Goal: Ask a question

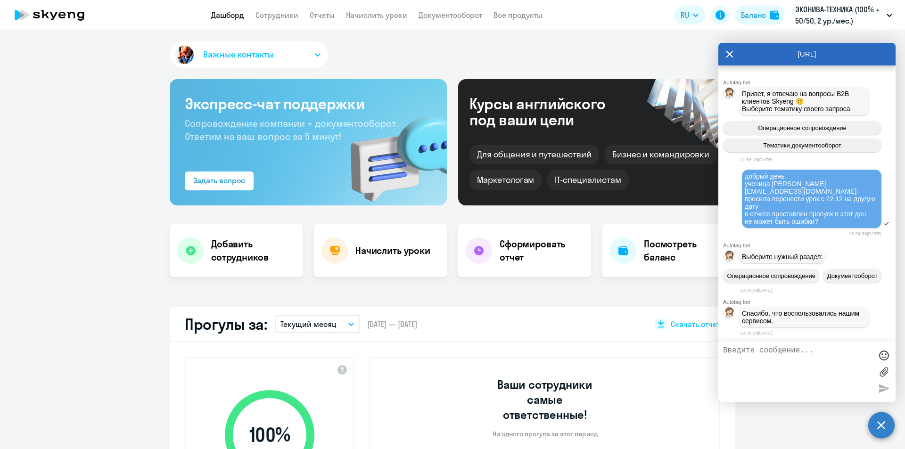
select select "30"
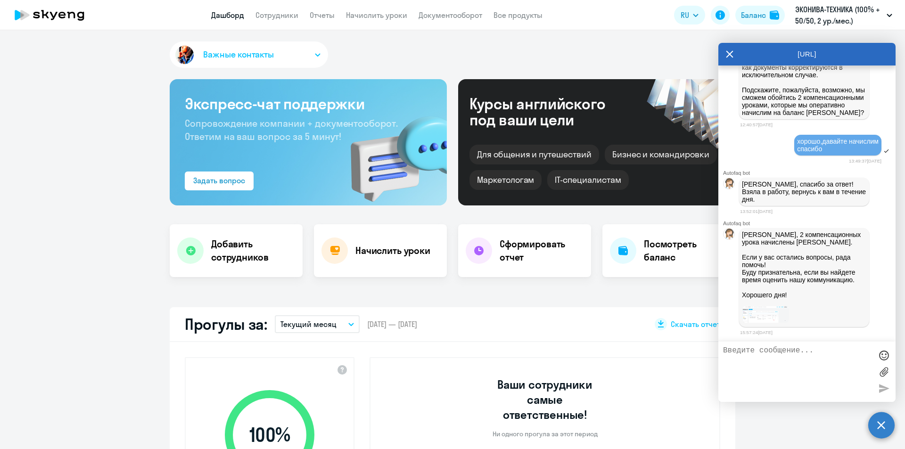
click at [772, 372] on textarea at bounding box center [797, 371] width 149 height 51
type textarea "спасиб,вопросов нет"
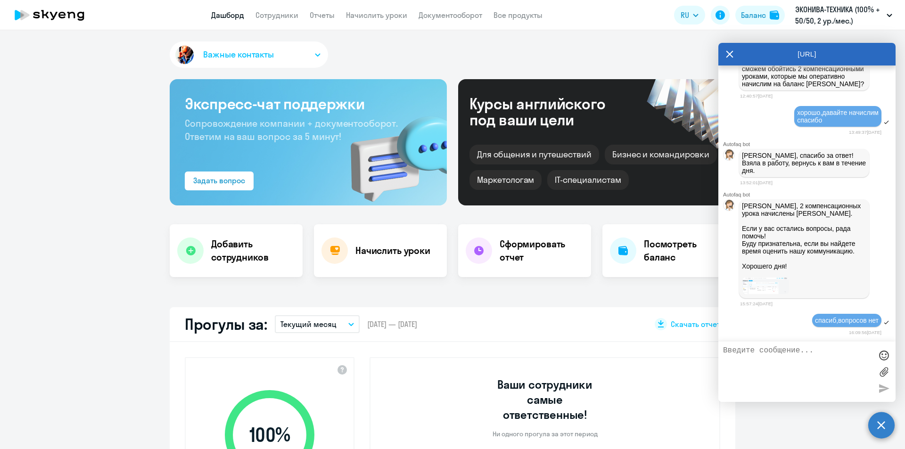
click at [728, 54] on icon at bounding box center [730, 54] width 8 height 23
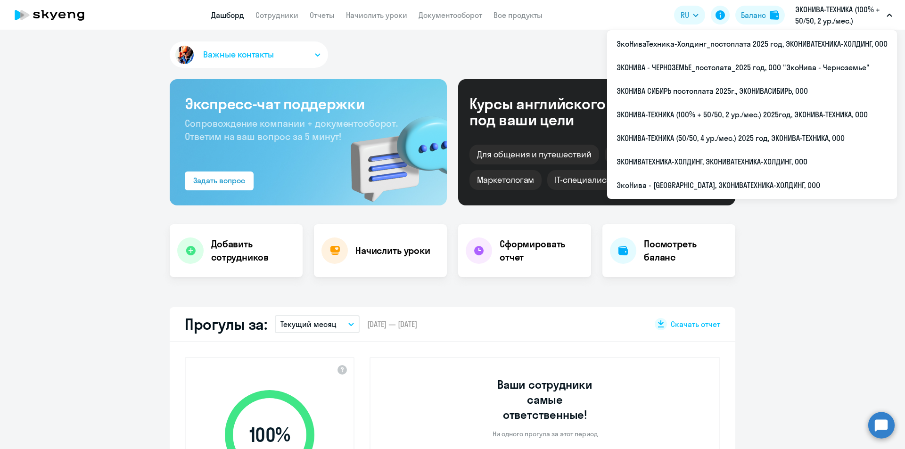
click at [807, 22] on p "ЭКОНИВА-ТЕХНИКА (100% + 50/50, 2 ур./мес.) 2025год, ЭКОНИВА-ТЕХНИКА, ООО" at bounding box center [839, 15] width 88 height 23
drag, startPoint x: 830, startPoint y: 22, endPoint x: 819, endPoint y: 38, distance: 19.3
click at [831, 22] on p "ЭКОНИВА-ТЕХНИКА (100% + 50/50, 2 ур./мес.) 2025год, ЭКОНИВА-ТЕХНИКА, ООО" at bounding box center [839, 15] width 88 height 23
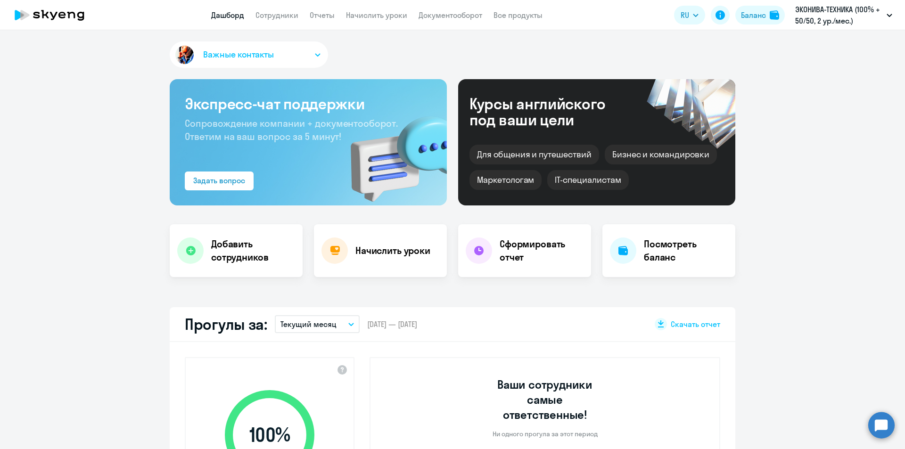
click at [812, 26] on app-header "Дашборд Сотрудники Отчеты Начислить уроки Документооборот Все продукты Дашборд …" at bounding box center [452, 15] width 905 height 30
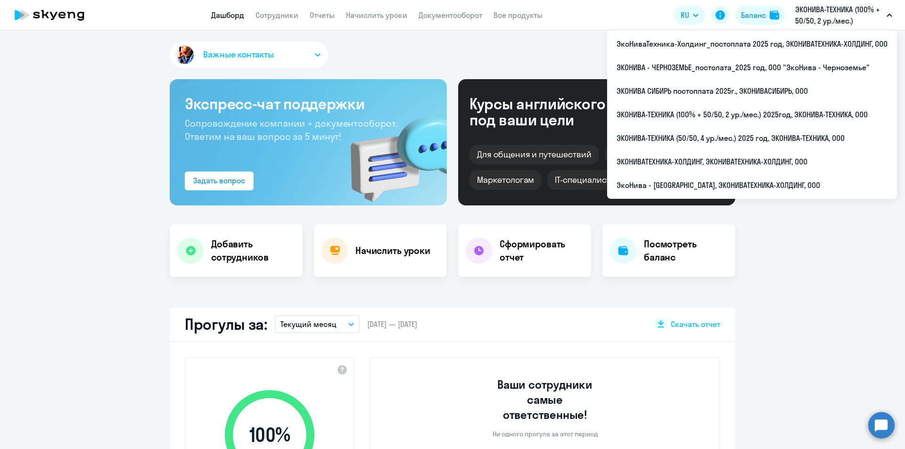
drag, startPoint x: 812, startPoint y: 21, endPoint x: 807, endPoint y: 22, distance: 4.7
click at [812, 21] on p "ЭКОНИВА-ТЕХНИКА (100% + 50/50, 2 ур./мес.) 2025год, ЭКОНИВА-ТЕХНИКА, ООО" at bounding box center [839, 15] width 88 height 23
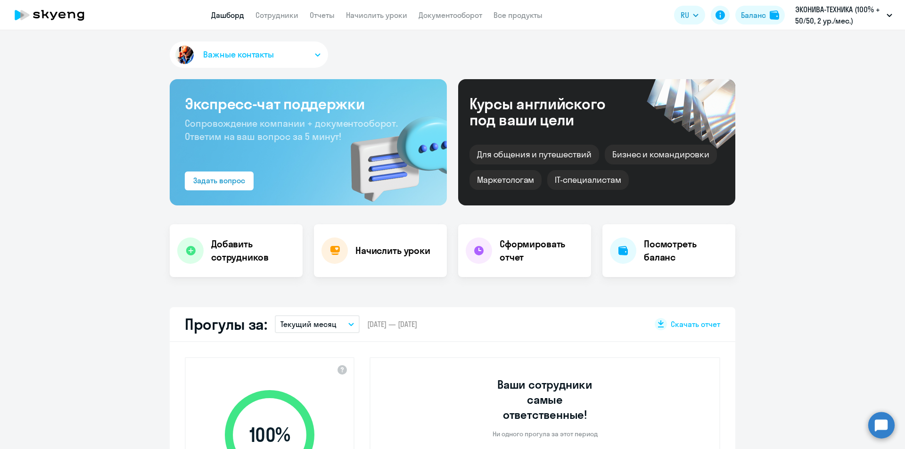
click at [805, 12] on p "ЭКОНИВА-ТЕХНИКА (100% + 50/50, 2 ур./мес.) 2025год, ЭКОНИВА-ТЕХНИКА, ООО" at bounding box center [839, 15] width 88 height 23
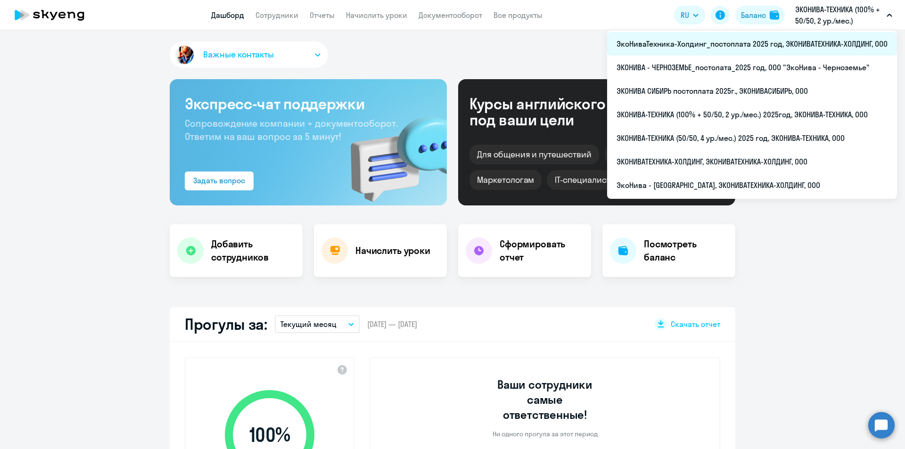
click at [725, 36] on li "ЭкоНиваТехника-Холдинг_постоплата 2025 год, ЭКОНИВАТЕХНИКА-ХОЛДИНГ, ООО" at bounding box center [752, 44] width 290 height 24
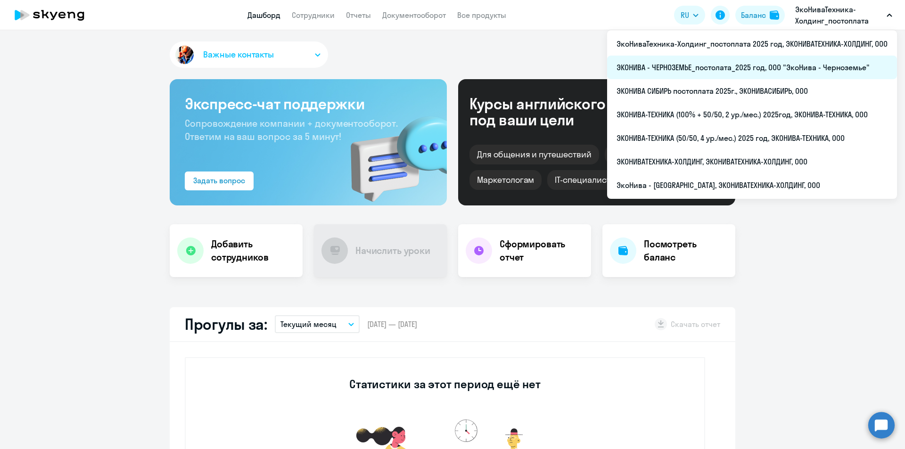
click at [755, 63] on li "ЭКОНИВА - ЧЕРНОЗЕМЬЕ_постолата_2025 год, ООО "ЭкоНива - Черноземье"" at bounding box center [752, 68] width 290 height 24
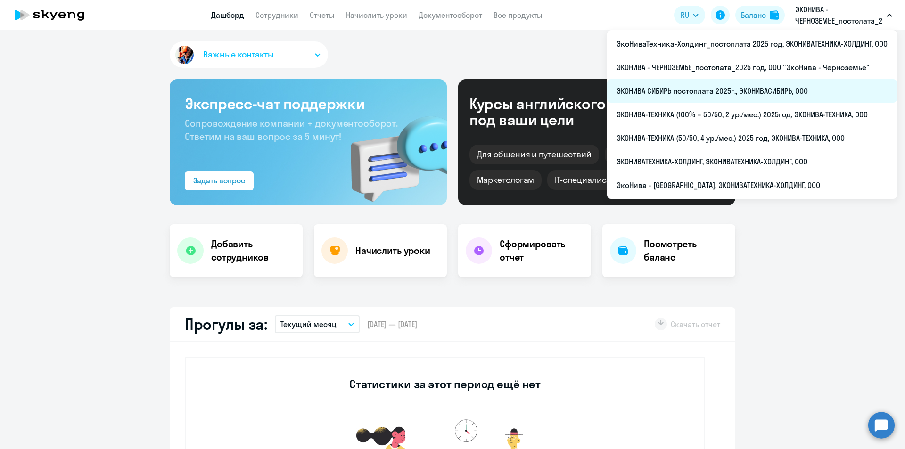
click at [791, 86] on li "ЭКОНИВА СИБИРЬ постоплата 2025г., ЭКОНИВАСИБИРЬ, ООО" at bounding box center [752, 91] width 290 height 24
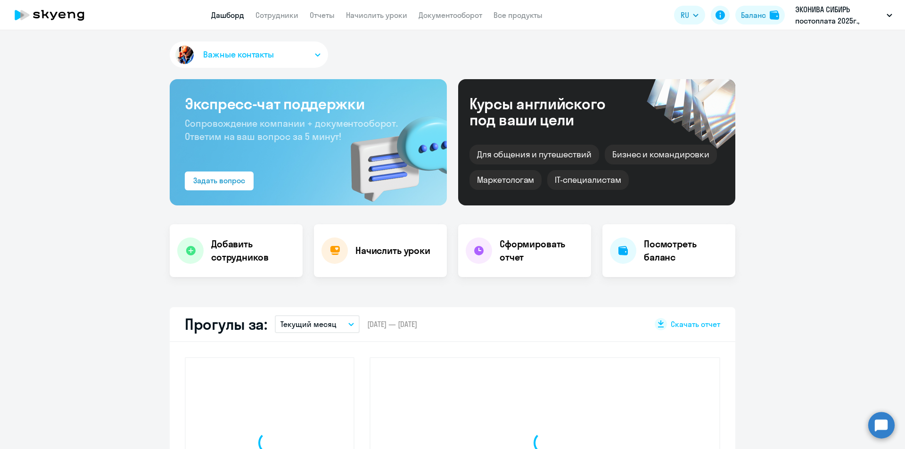
select select "30"
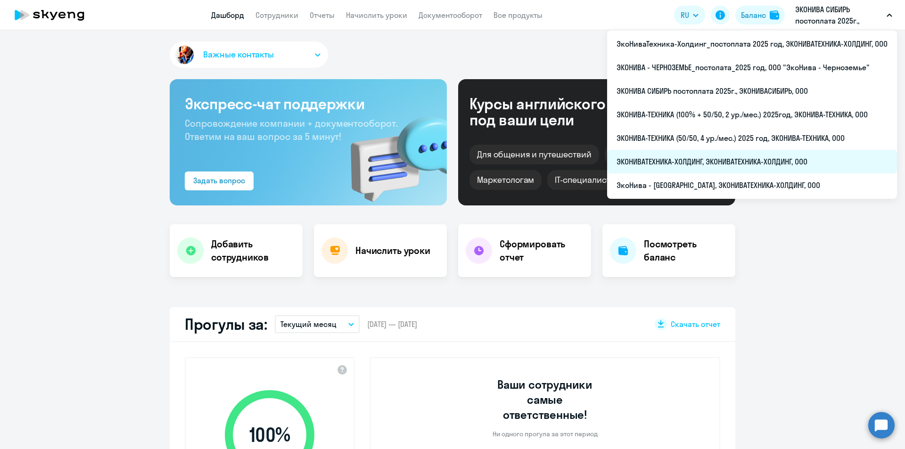
click at [766, 169] on li "ЭКОНИВАТЕХНИКА-ХОЛДИНГ, ЭКОНИВАТЕХНИКА-ХОЛДИНГ, ООО" at bounding box center [752, 162] width 290 height 24
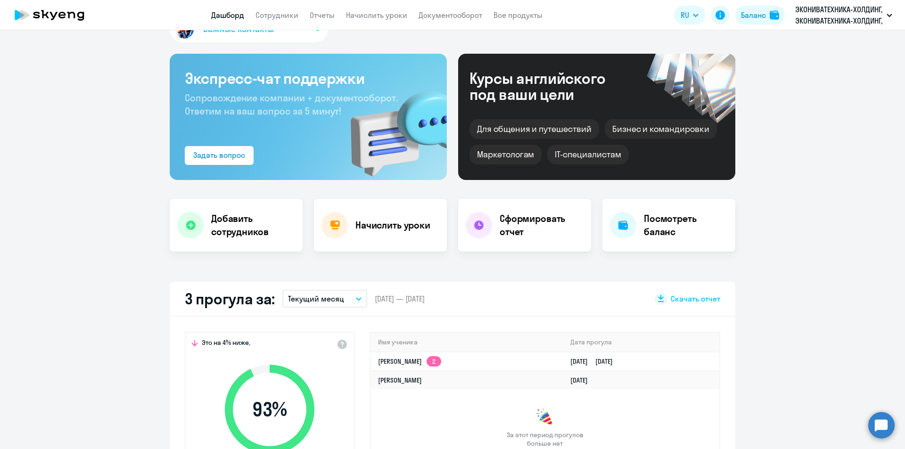
scroll to position [27, 0]
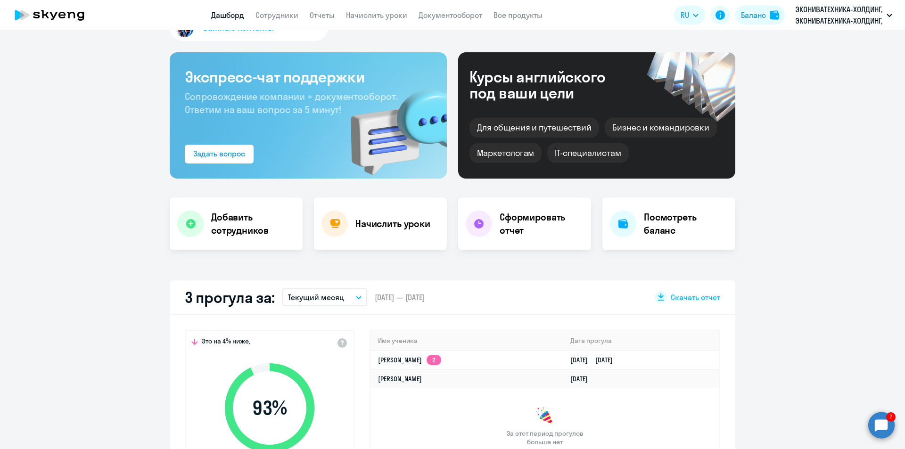
click at [885, 435] on circle at bounding box center [881, 425] width 26 height 26
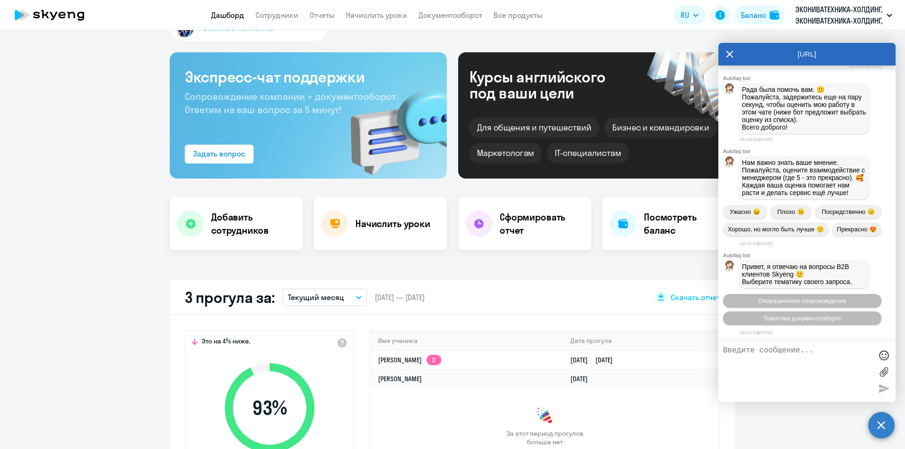
scroll to position [26362, 0]
paste textarea "[PERSON_NAME][EMAIL_ADDRESS][DOMAIN_NAME]"
click at [735, 349] on textarea "[PERSON_NAME][EMAIL_ADDRESS][DOMAIN_NAME]" at bounding box center [797, 371] width 149 height 51
click at [848, 370] on textarea "появился вопрос по пропускам 12 и [DATE] [PERSON_NAME][EMAIL_ADDRESS][DOMAIN_NA…" at bounding box center [797, 371] width 149 height 51
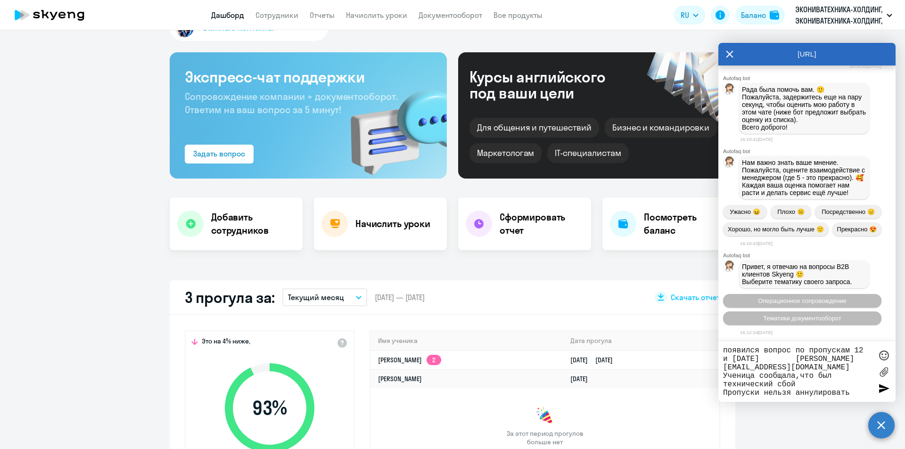
type textarea "появился вопрос по пропускам 12 и [DATE] [PERSON_NAME][EMAIL_ADDRESS][DOMAIN_NA…"
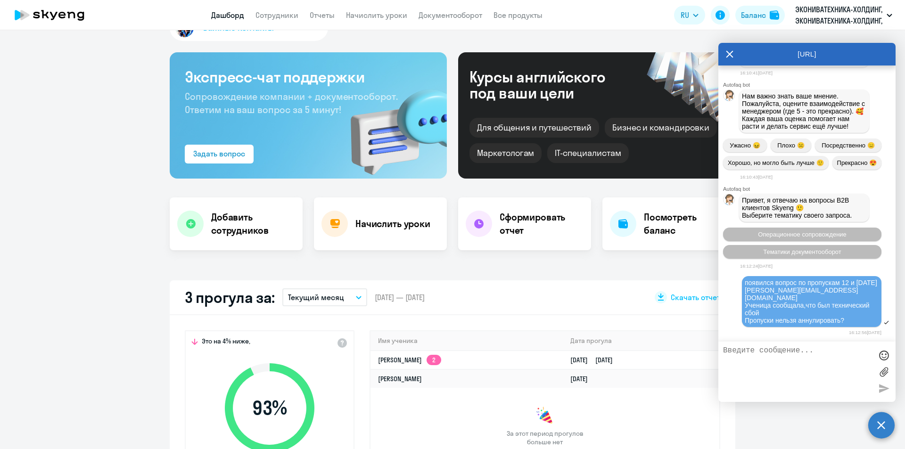
scroll to position [26495, 0]
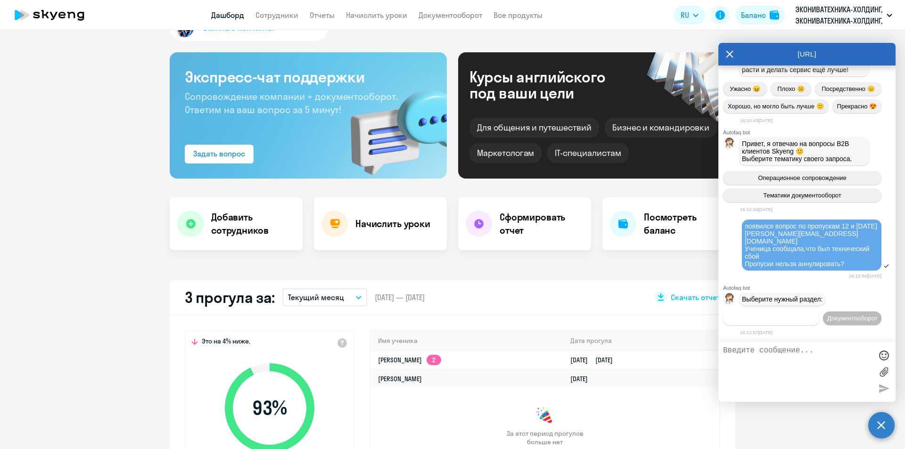
click at [786, 315] on span "Операционное сопровождение" at bounding box center [771, 318] width 89 height 7
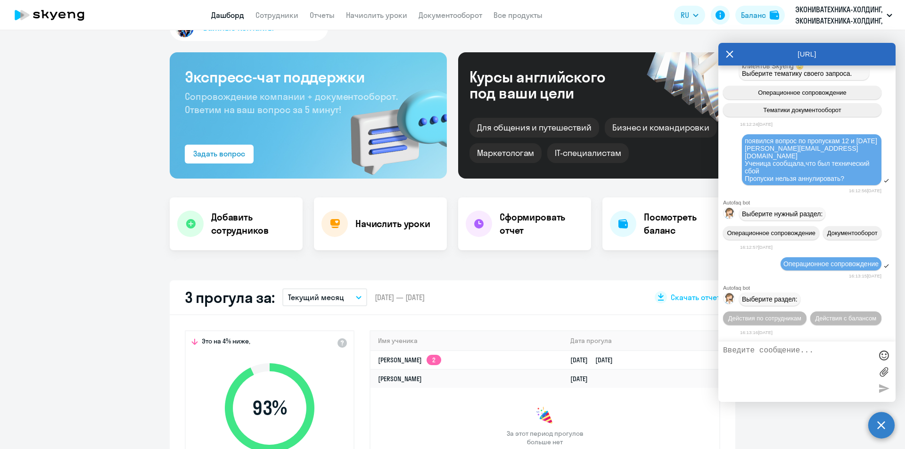
scroll to position [26598, 0]
click at [784, 315] on span "Действия по сотрудникам" at bounding box center [764, 318] width 73 height 7
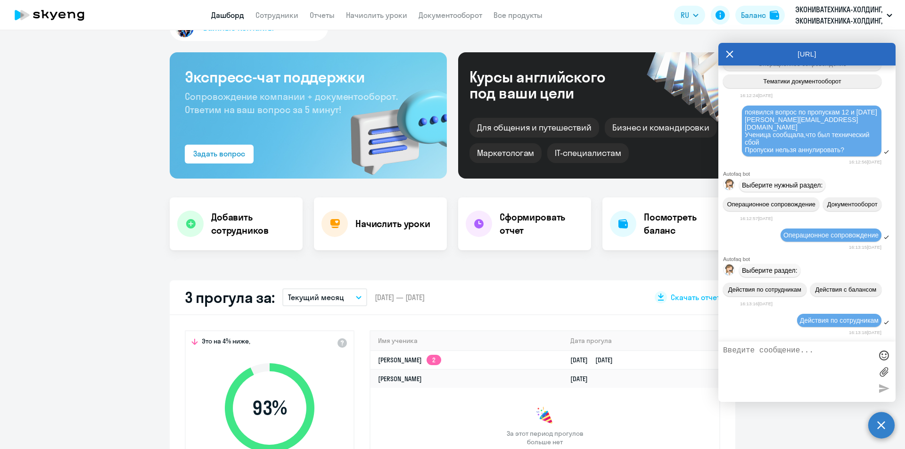
scroll to position [26737, 0]
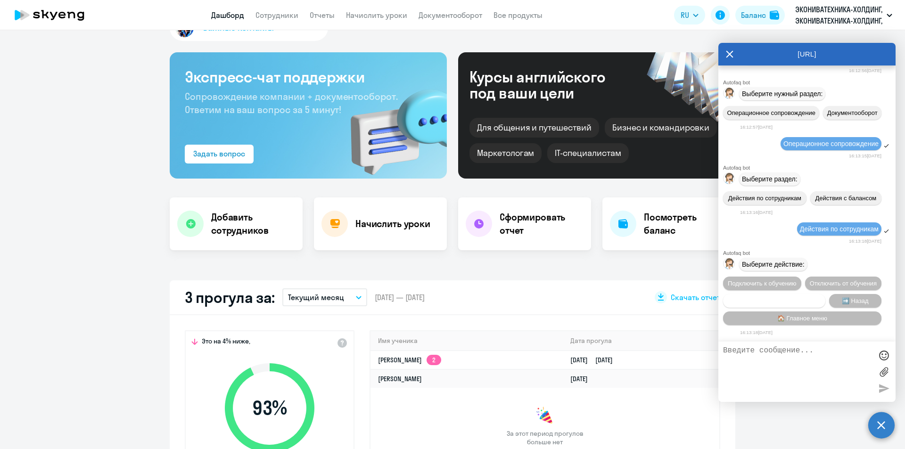
click at [787, 300] on span "Сотруднику нужна помощь" at bounding box center [774, 300] width 76 height 7
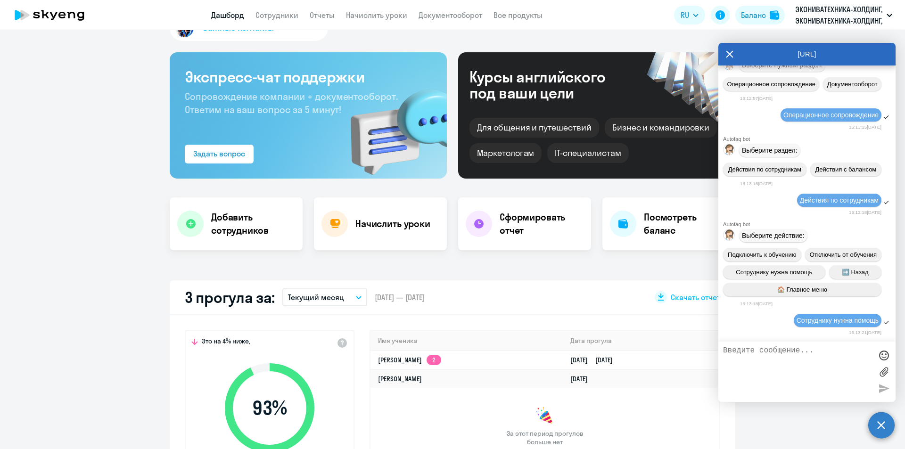
scroll to position [27063, 0]
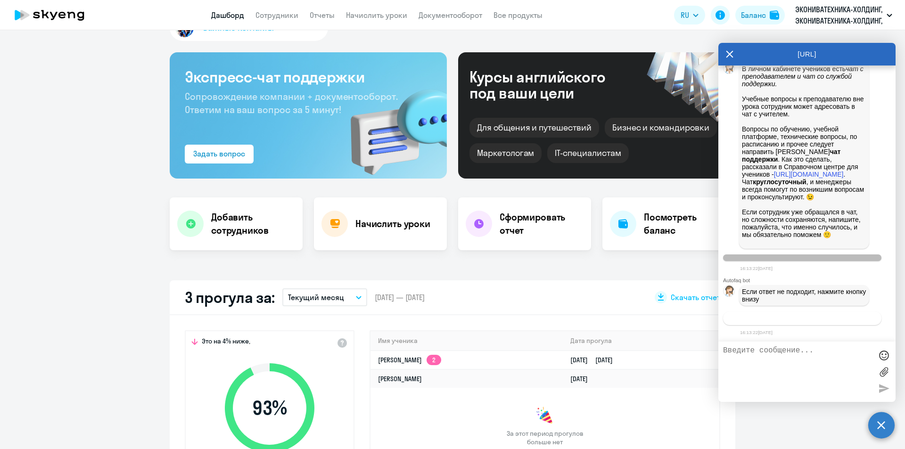
click at [809, 315] on span "Связаться с менеджером" at bounding box center [802, 318] width 72 height 7
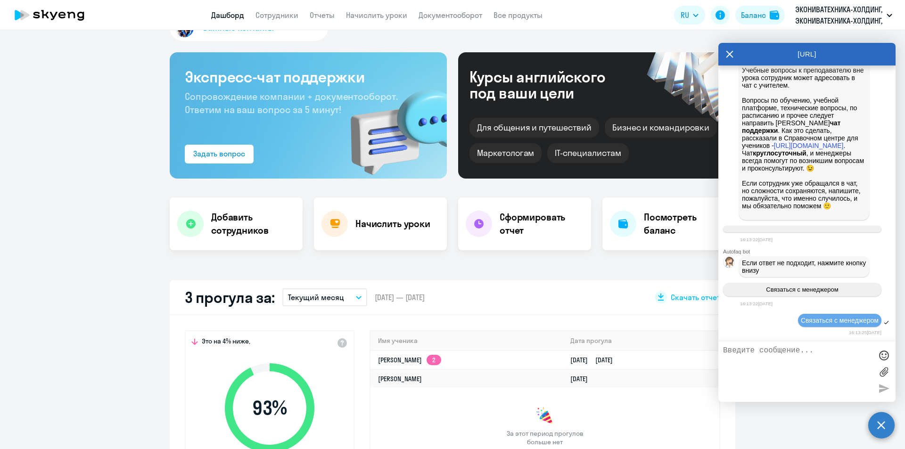
scroll to position [26545, 0]
drag, startPoint x: 744, startPoint y: 165, endPoint x: 851, endPoint y: 197, distance: 111.8
copy span "появился вопрос по пропускам 12 и [DATE] [PERSON_NAME][EMAIL_ADDRESS][DOMAIN_NA…"
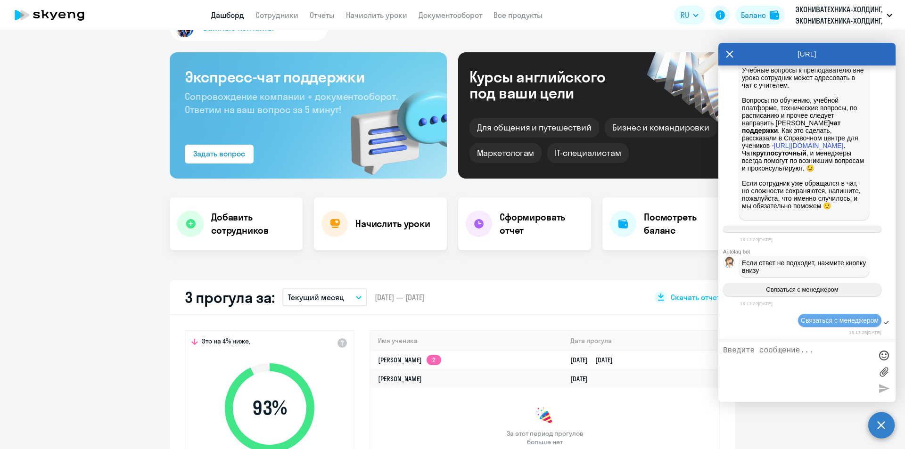
scroll to position [27092, 0]
click at [788, 351] on textarea at bounding box center [797, 371] width 149 height 51
paste textarea "появился вопрос по пропускам 12 и [DATE] [PERSON_NAME][EMAIL_ADDRESS][DOMAIN_NA…"
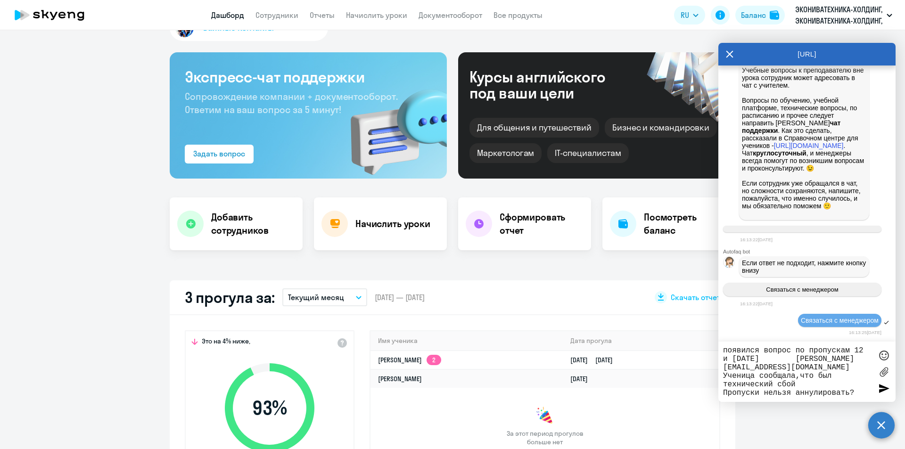
type textarea "появился вопрос по пропускам 12 и [DATE] [PERSON_NAME][EMAIL_ADDRESS][DOMAIN_NA…"
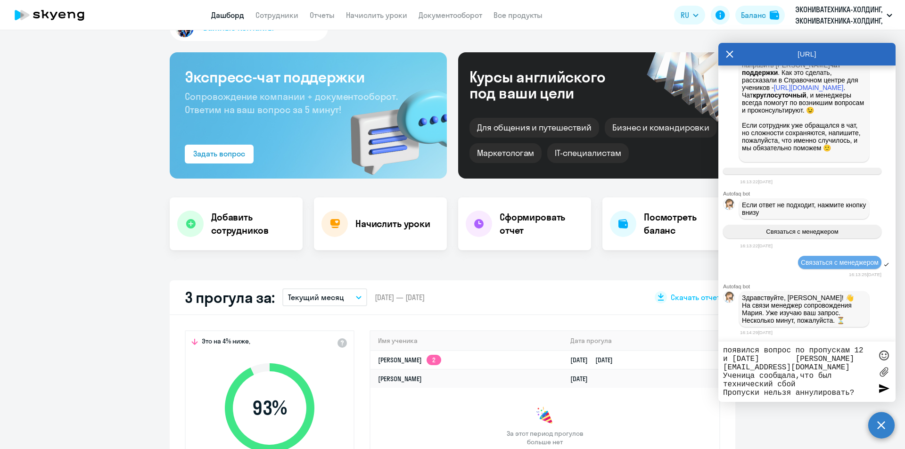
scroll to position [27153, 0]
click at [881, 387] on div at bounding box center [884, 388] width 14 height 14
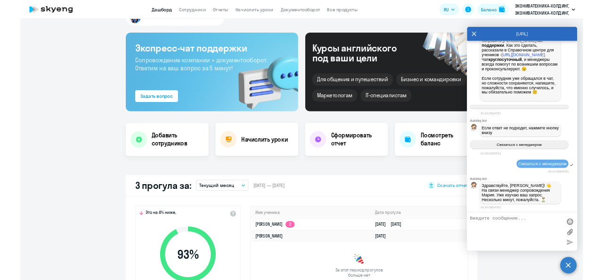
scroll to position [27212, 0]
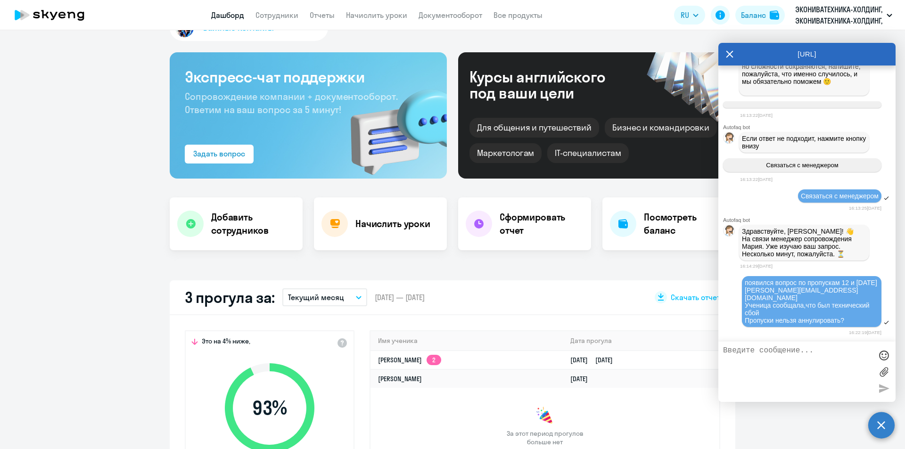
click at [883, 323] on div at bounding box center [886, 323] width 6 height 6
drag, startPoint x: 869, startPoint y: 313, endPoint x: 830, endPoint y: 321, distance: 39.8
click at [830, 321] on span "появился вопрос по пропускам 12 и [DATE] [PERSON_NAME][EMAIL_ADDRESS][DOMAIN_NA…" at bounding box center [818, 301] width 147 height 45
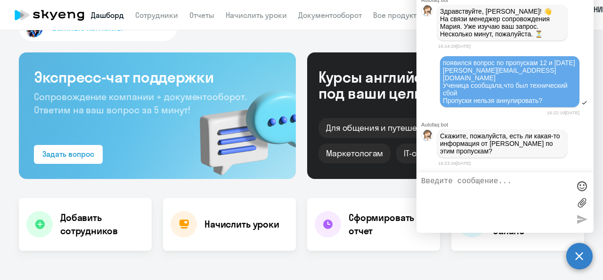
scroll to position [27, 0]
